Goal: Navigation & Orientation: Find specific page/section

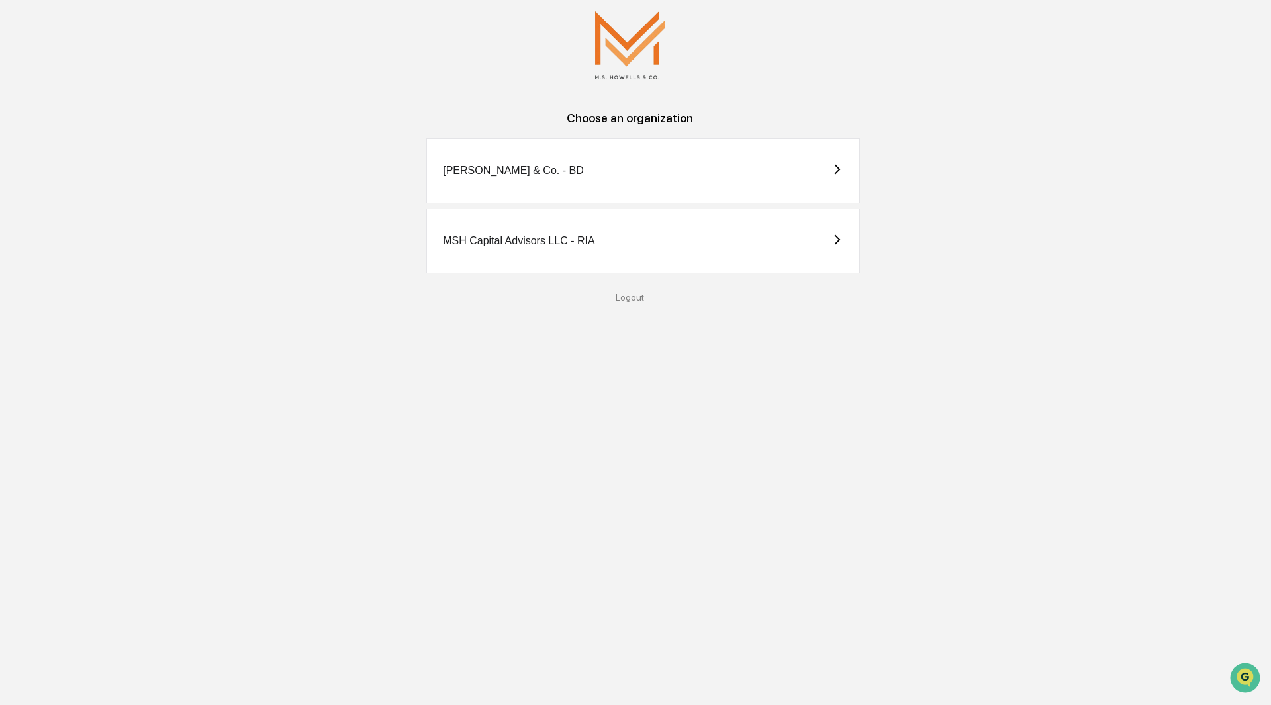
click at [559, 368] on div "Choose an organization [PERSON_NAME] & Co. - BD MSH Capital Advisors LLC - RIA …" at bounding box center [630, 352] width 1184 height 705
click at [350, 235] on div "MSH Capital Advisors LLC - RIA" at bounding box center [630, 241] width 1144 height 65
click at [583, 234] on div "MSH Capital Advisors LLC - RIA" at bounding box center [643, 241] width 434 height 65
